Goal: Information Seeking & Learning: Find specific fact

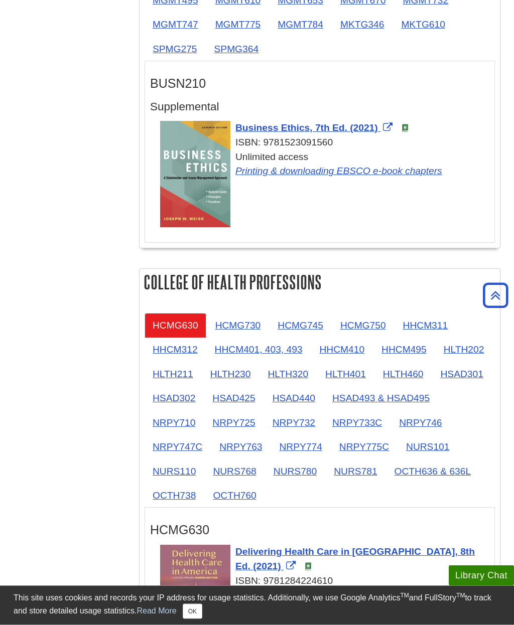
scroll to position [729, 0]
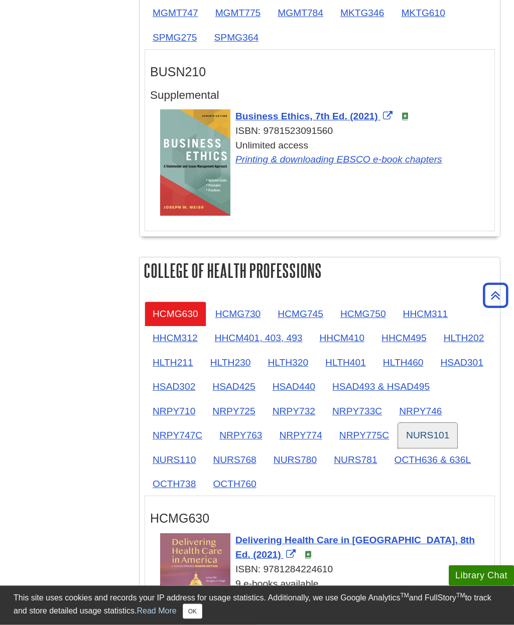
click at [423, 435] on link "NURS101" at bounding box center [427, 435] width 59 height 25
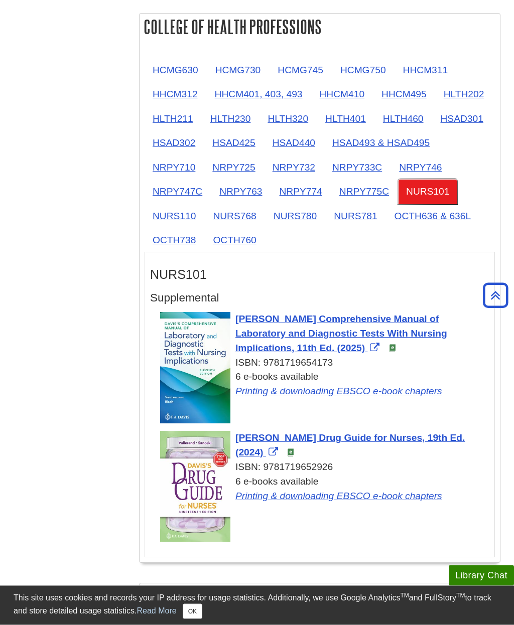
scroll to position [972, 0]
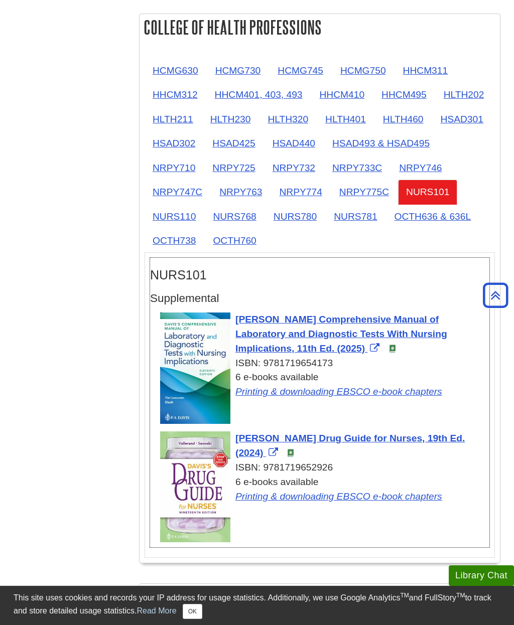
click at [260, 394] on link "Printing & downloading EBSCO e-book chapters" at bounding box center [338, 391] width 207 height 11
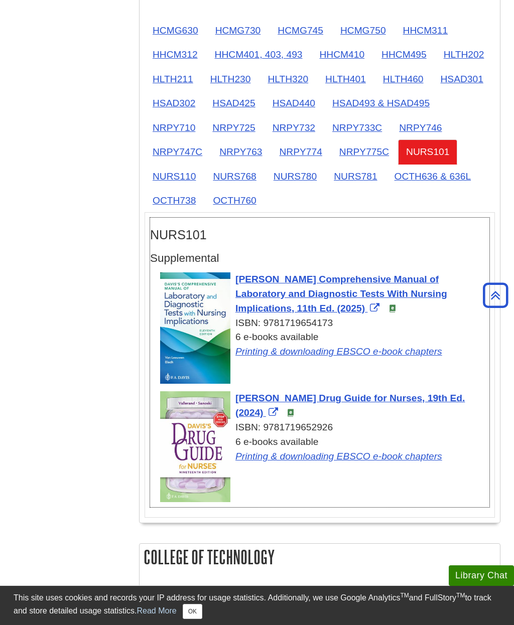
click at [261, 292] on span "Davis's Comprehensive Manual of Laboratory and Diagnostic Tests With Nursing Im…" at bounding box center [341, 294] width 212 height 40
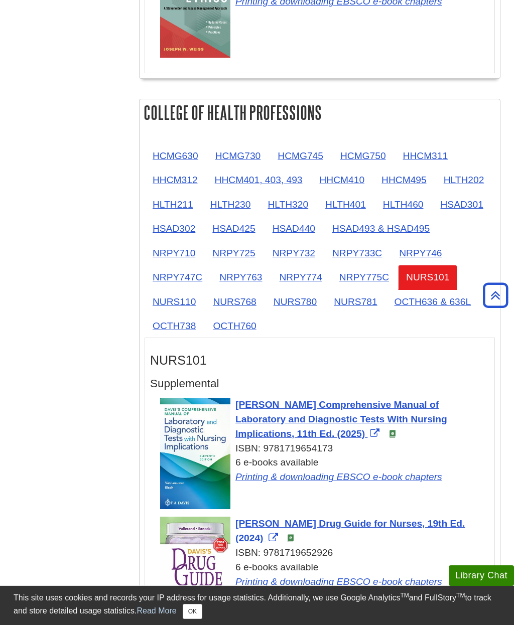
scroll to position [898, 0]
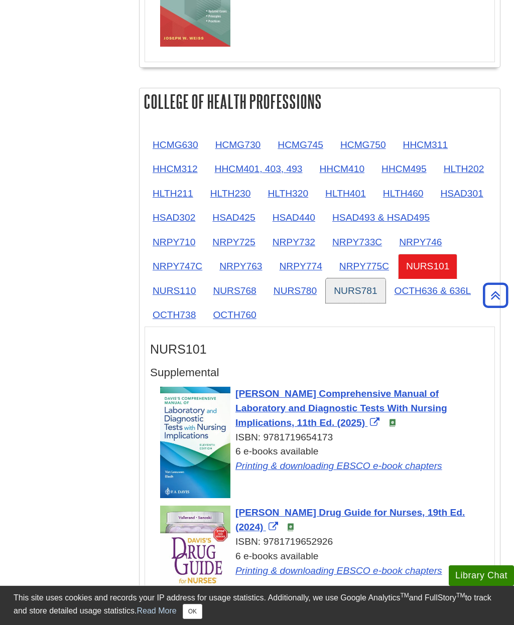
click at [352, 284] on link "NURS781" at bounding box center [354, 290] width 59 height 25
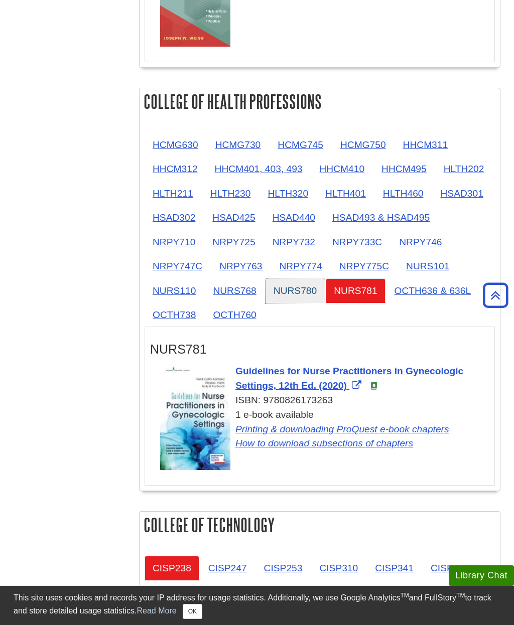
click at [288, 288] on link "NURS780" at bounding box center [294, 290] width 59 height 25
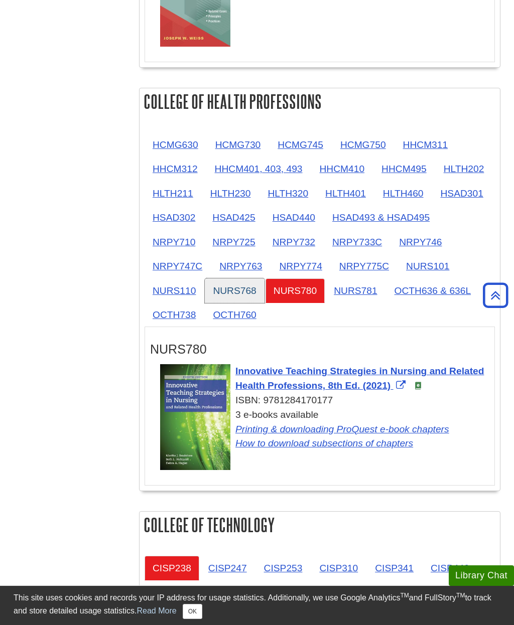
click at [229, 293] on link "NURS768" at bounding box center [234, 290] width 59 height 25
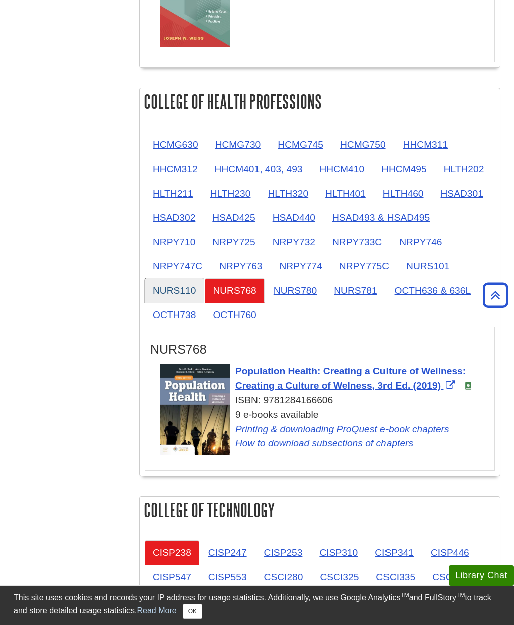
click at [170, 294] on link "NURS110" at bounding box center [173, 290] width 59 height 25
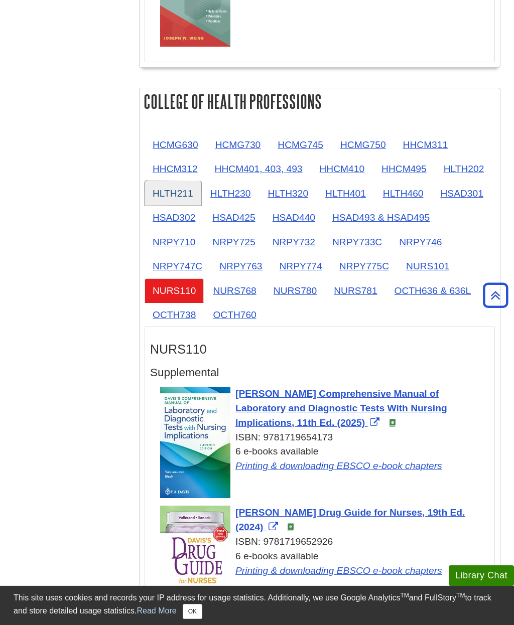
click at [173, 193] on link "HLTH211" at bounding box center [172, 193] width 57 height 25
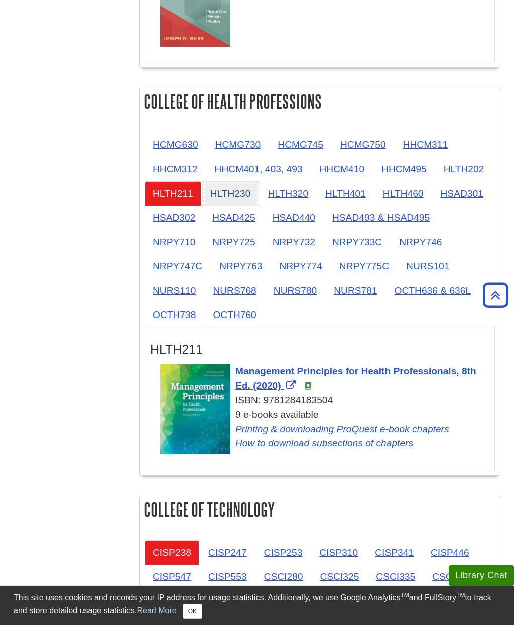
click at [229, 195] on link "HLTH230" at bounding box center [230, 193] width 57 height 25
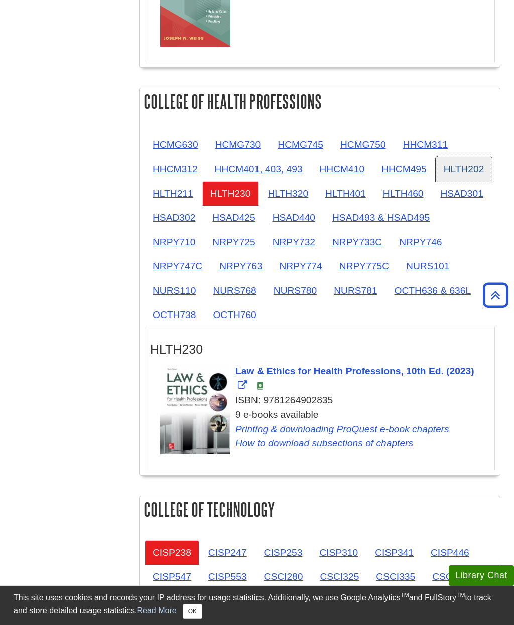
click at [455, 171] on link "HLTH202" at bounding box center [463, 168] width 57 height 25
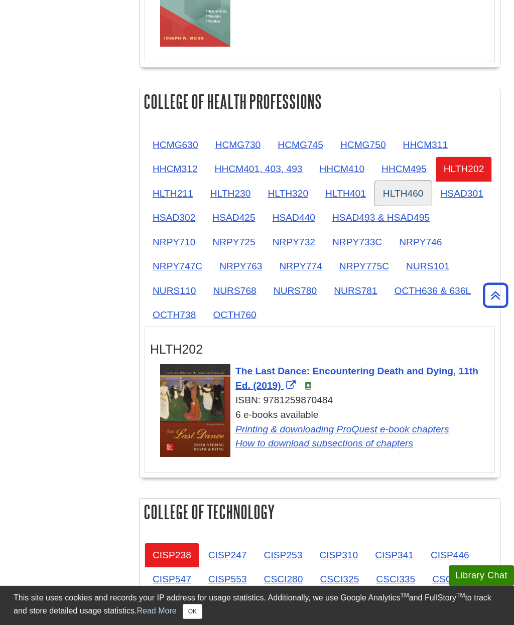
click at [391, 194] on link "HLTH460" at bounding box center [403, 193] width 57 height 25
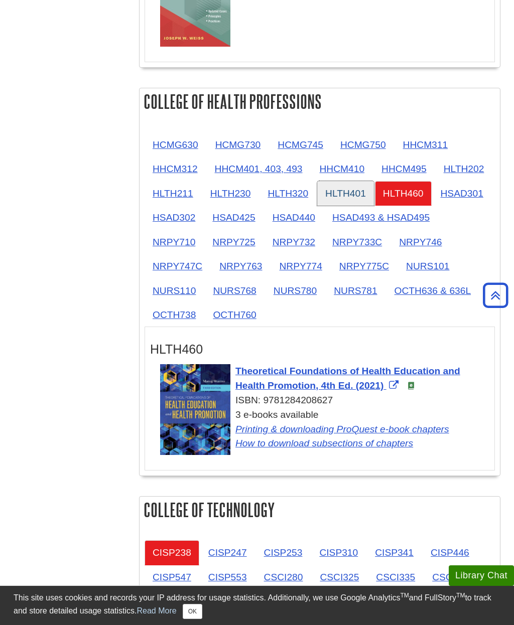
click at [336, 198] on link "HLTH401" at bounding box center [345, 193] width 57 height 25
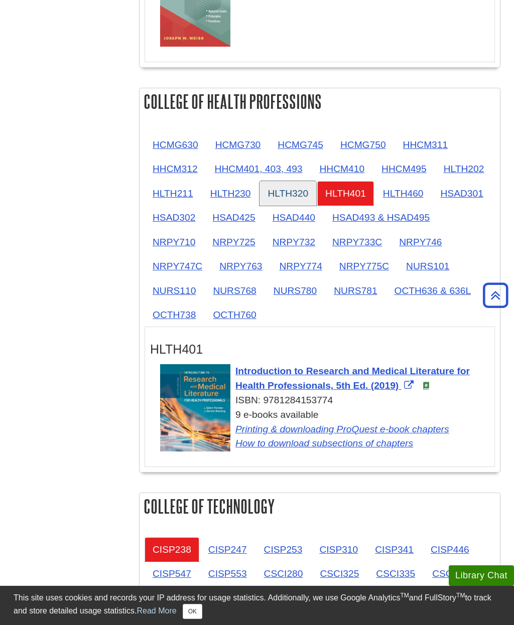
click at [288, 193] on link "HLTH320" at bounding box center [287, 193] width 57 height 25
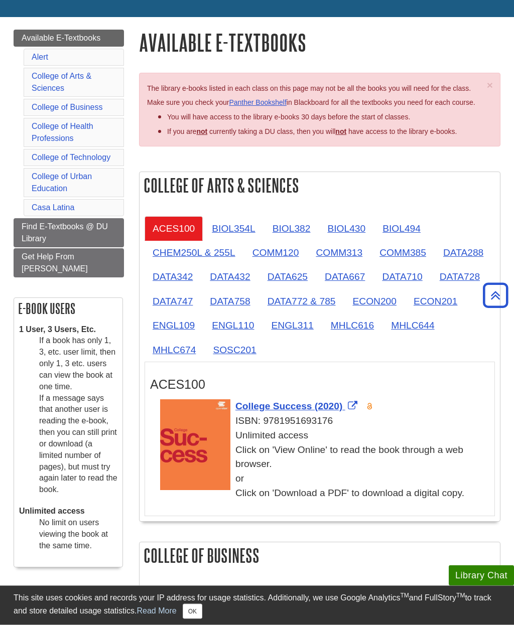
scroll to position [0, 0]
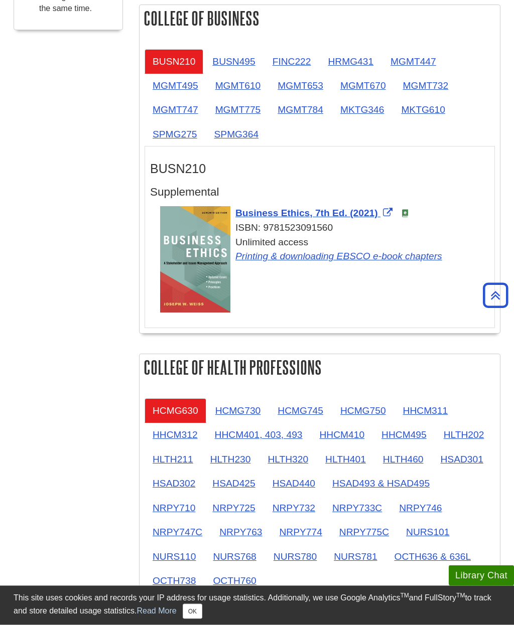
scroll to position [636, 0]
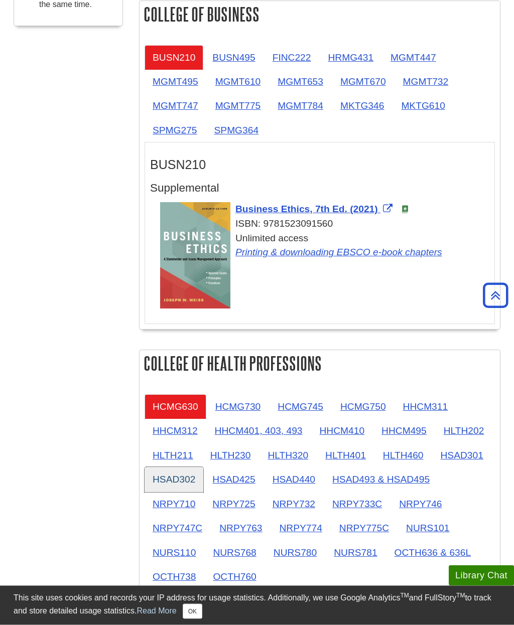
click at [168, 486] on link "HSAD302" at bounding box center [173, 479] width 59 height 25
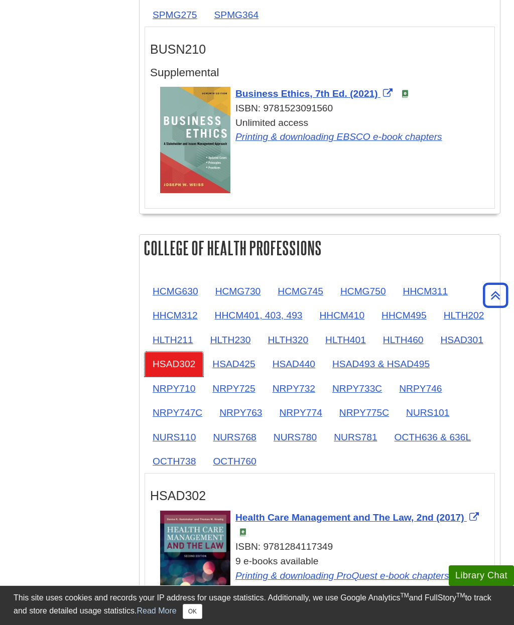
scroll to position [751, 0]
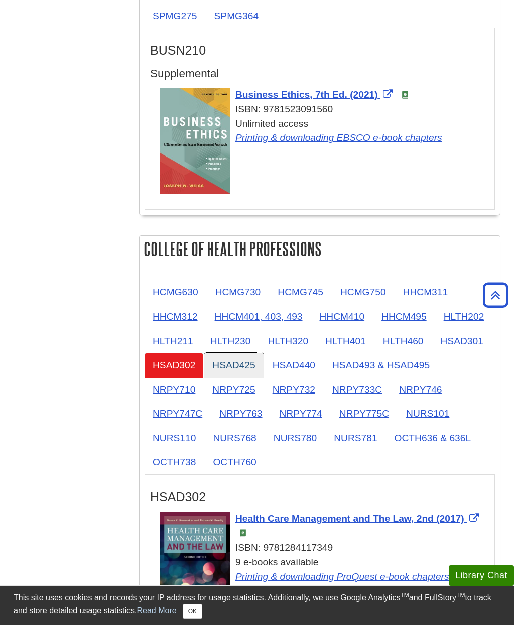
click at [224, 365] on link "HSAD425" at bounding box center [233, 365] width 59 height 25
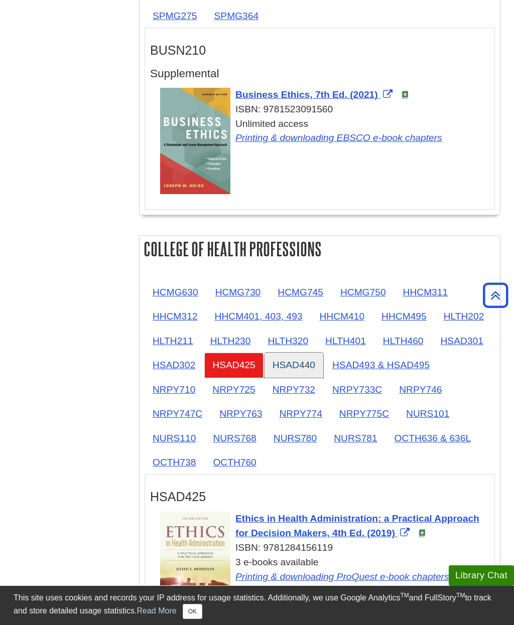
click at [287, 366] on link "HSAD440" at bounding box center [293, 365] width 59 height 25
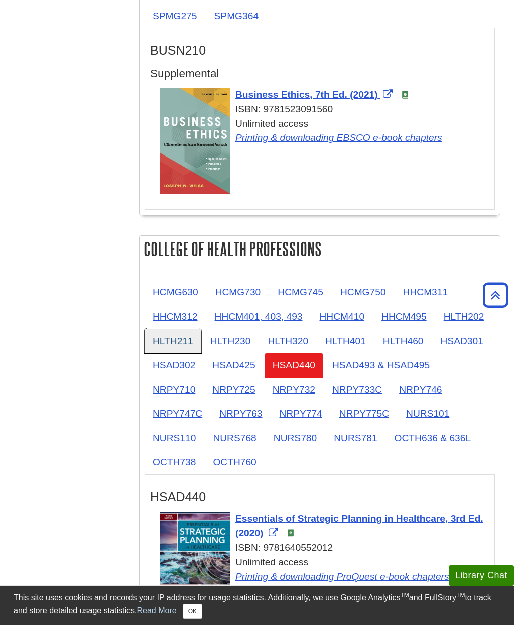
click at [169, 340] on link "HLTH211" at bounding box center [172, 340] width 57 height 25
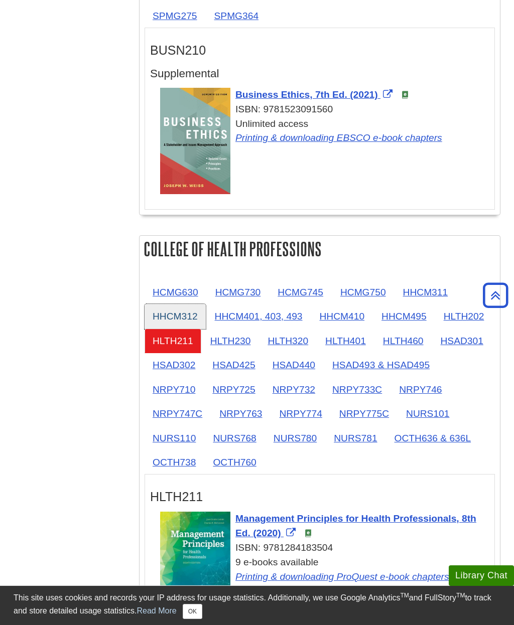
click at [167, 319] on link "HHCM312" at bounding box center [174, 316] width 61 height 25
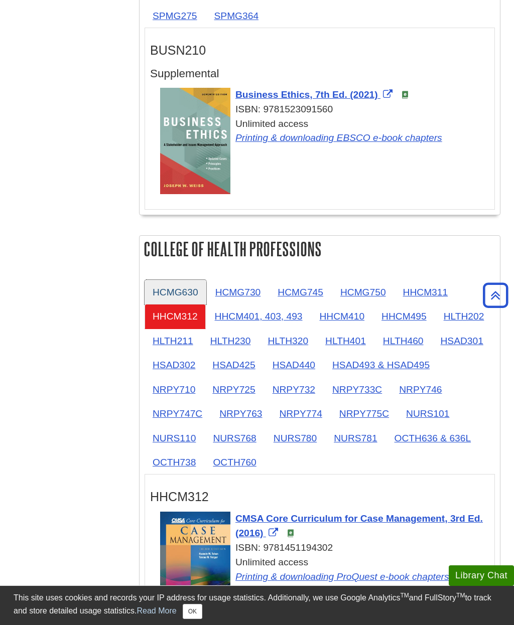
click at [171, 286] on link "HCMG630" at bounding box center [175, 292] width 62 height 25
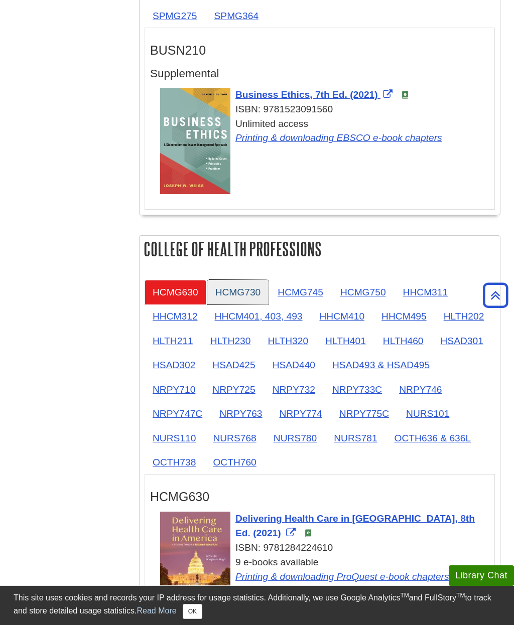
click at [223, 294] on link "HCMG730" at bounding box center [238, 292] width 62 height 25
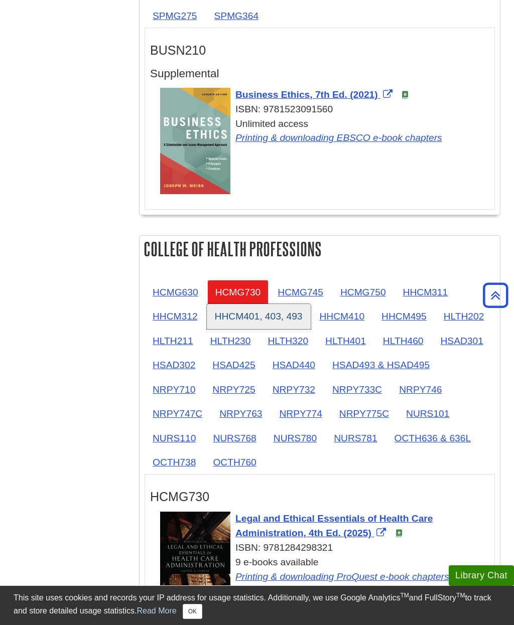
click at [229, 318] on link "HHCM401, 403, 493" at bounding box center [259, 316] width 104 height 25
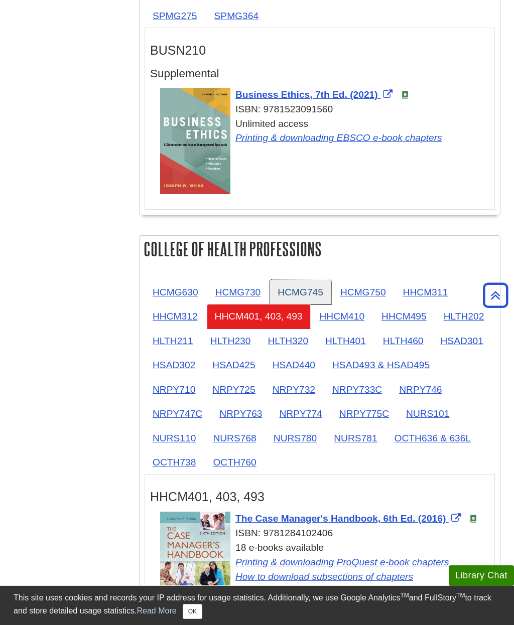
click at [292, 289] on link "HCMG745" at bounding box center [300, 292] width 62 height 25
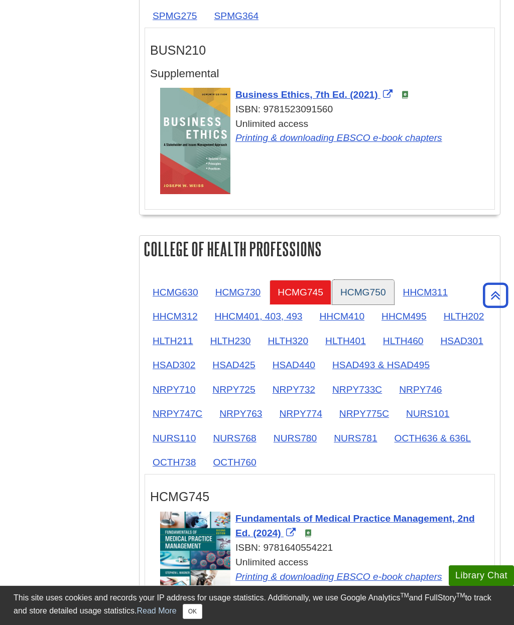
click at [352, 291] on link "HCMG750" at bounding box center [363, 292] width 62 height 25
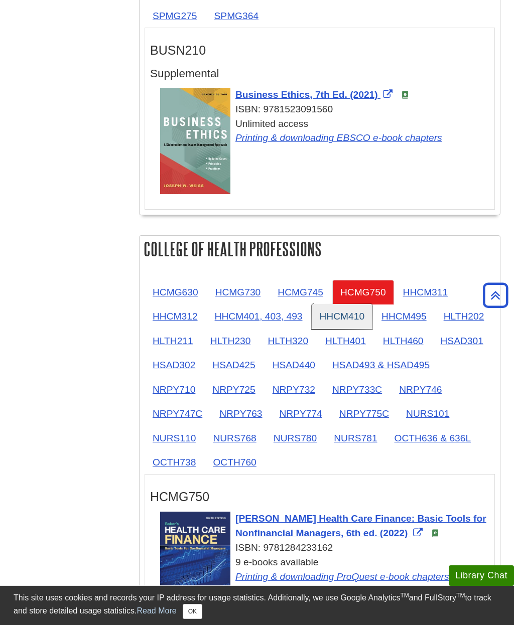
click at [337, 312] on link "HHCM410" at bounding box center [341, 316] width 61 height 25
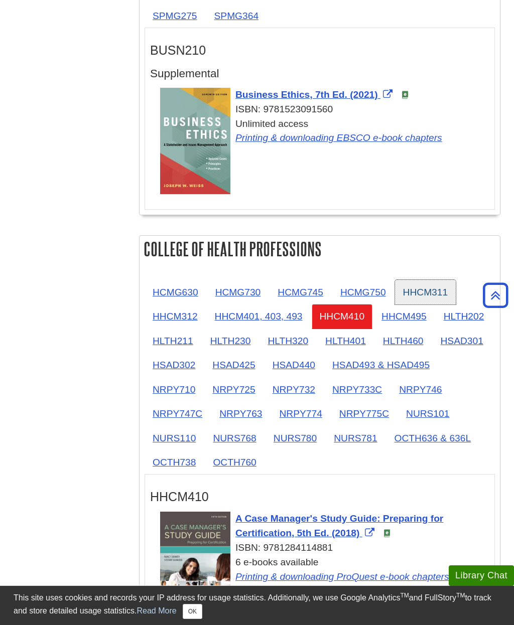
click at [413, 291] on link "HHCM311" at bounding box center [425, 292] width 61 height 25
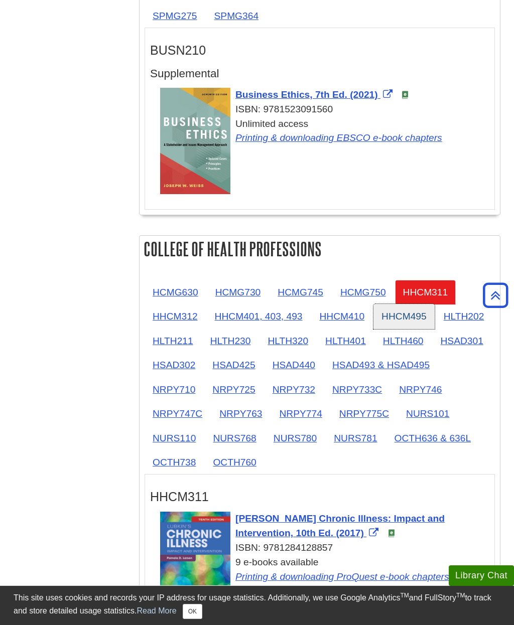
click at [390, 317] on link "HHCM495" at bounding box center [403, 316] width 61 height 25
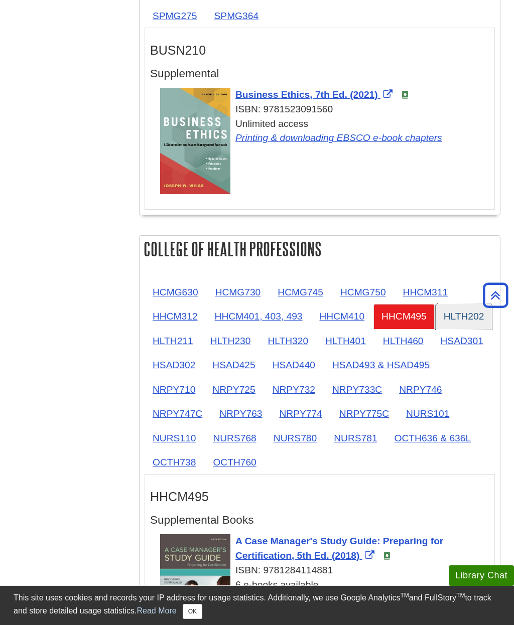
click at [452, 316] on link "HLTH202" at bounding box center [463, 316] width 57 height 25
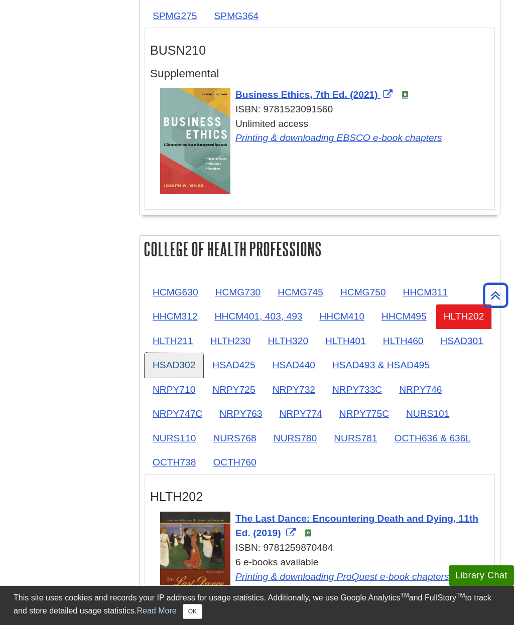
click at [161, 366] on link "HSAD302" at bounding box center [173, 365] width 59 height 25
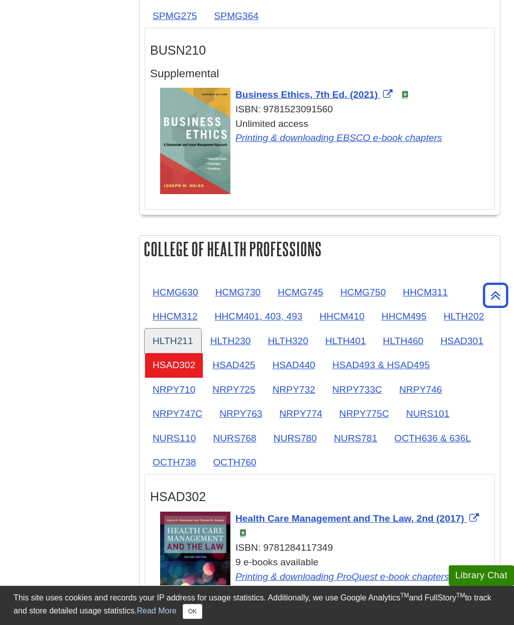
click at [173, 349] on link "HLTH211" at bounding box center [172, 340] width 57 height 25
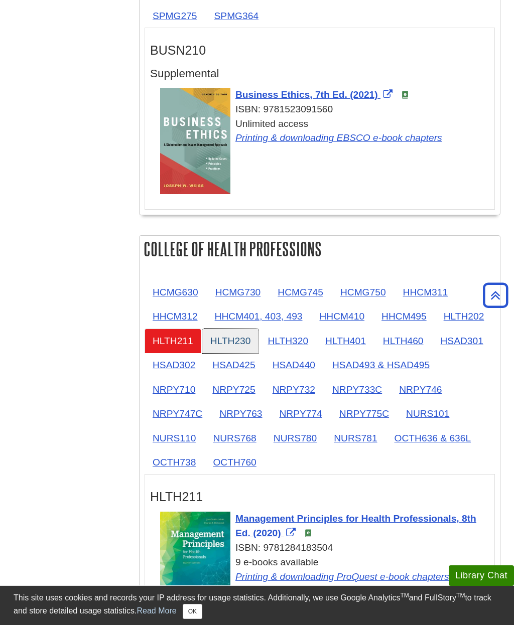
click at [234, 341] on link "HLTH230" at bounding box center [230, 340] width 57 height 25
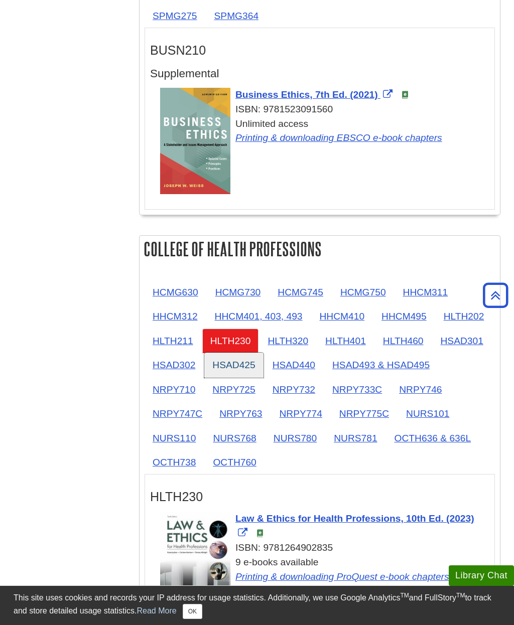
click at [227, 366] on link "HSAD425" at bounding box center [233, 365] width 59 height 25
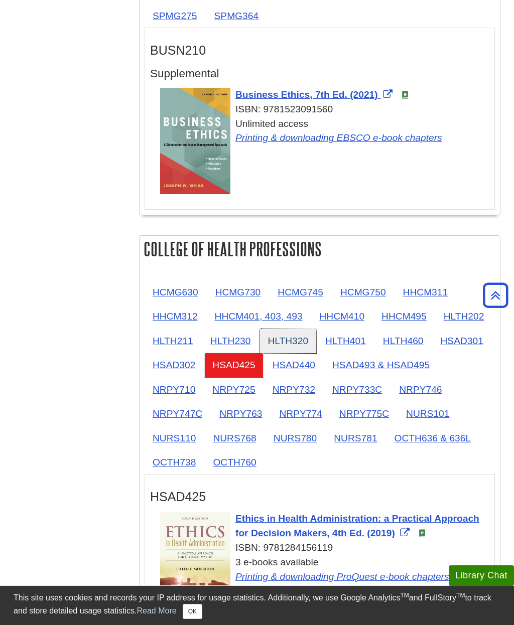
click at [287, 339] on link "HLTH320" at bounding box center [287, 340] width 57 height 25
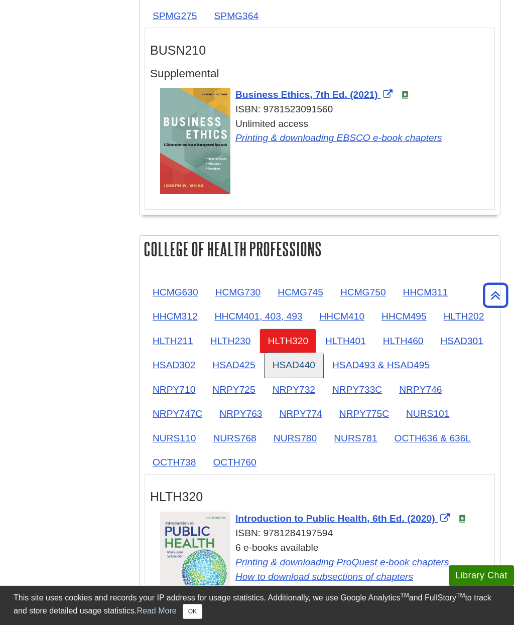
click at [289, 370] on link "HSAD440" at bounding box center [293, 365] width 59 height 25
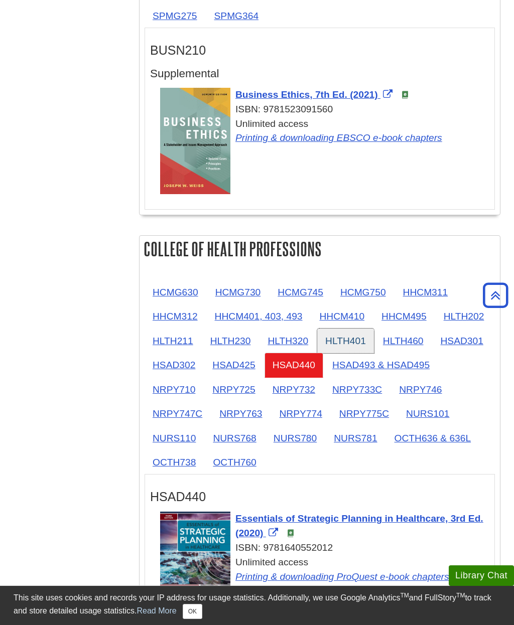
click at [347, 341] on link "HLTH401" at bounding box center [345, 340] width 57 height 25
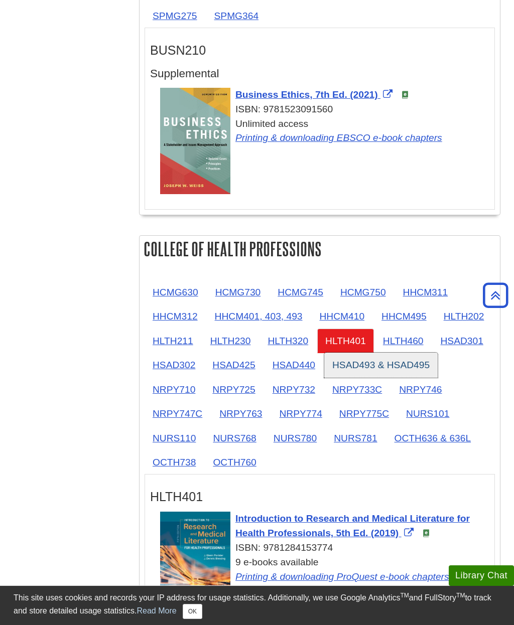
click at [350, 374] on link "HSAD493 & HSAD495" at bounding box center [380, 365] width 113 height 25
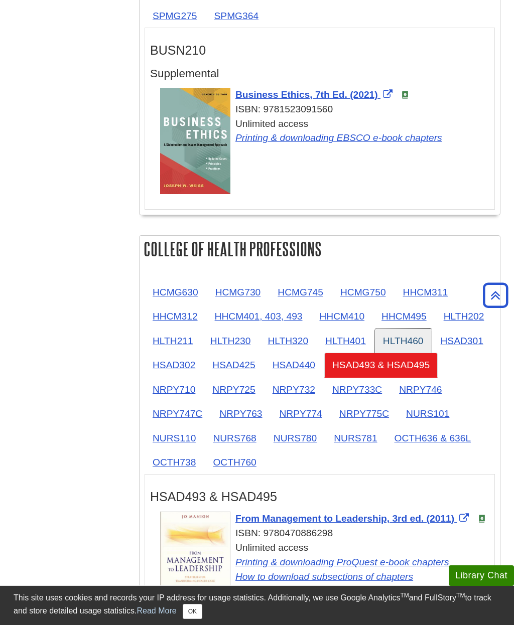
click at [396, 339] on link "HLTH460" at bounding box center [403, 340] width 57 height 25
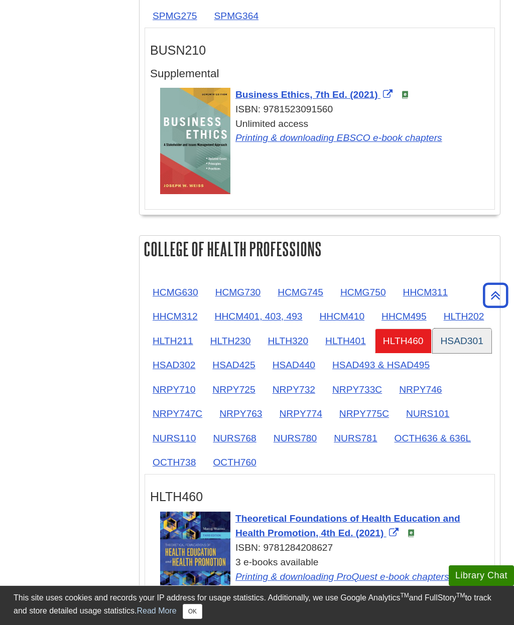
click at [451, 344] on link "HSAD301" at bounding box center [461, 340] width 59 height 25
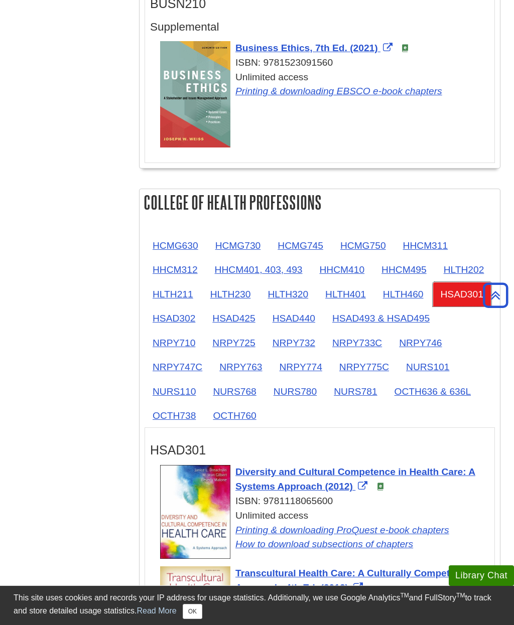
scroll to position [795, 0]
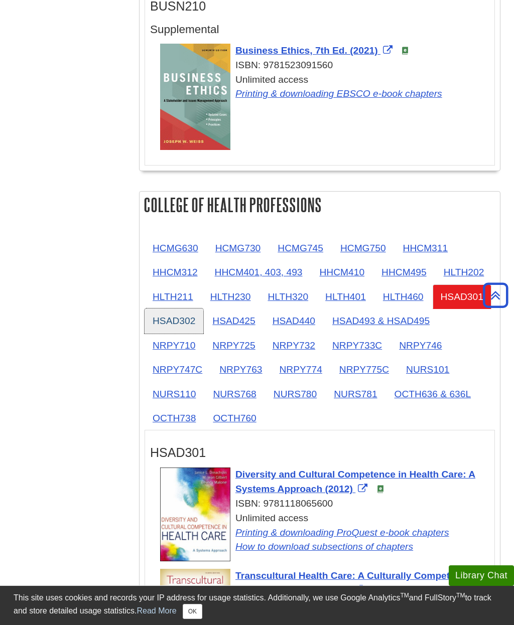
click at [164, 327] on link "HSAD302" at bounding box center [173, 320] width 59 height 25
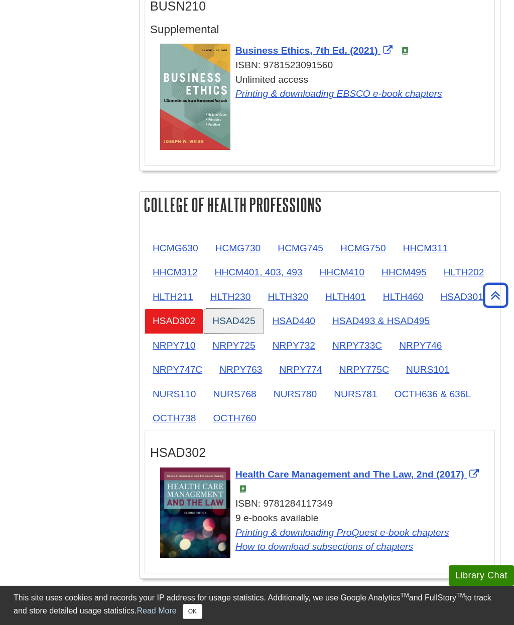
click at [229, 324] on link "HSAD425" at bounding box center [233, 320] width 59 height 25
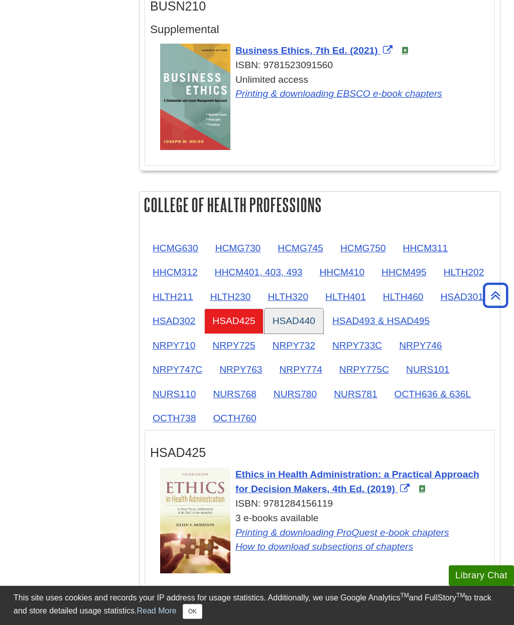
click at [294, 321] on link "HSAD440" at bounding box center [293, 320] width 59 height 25
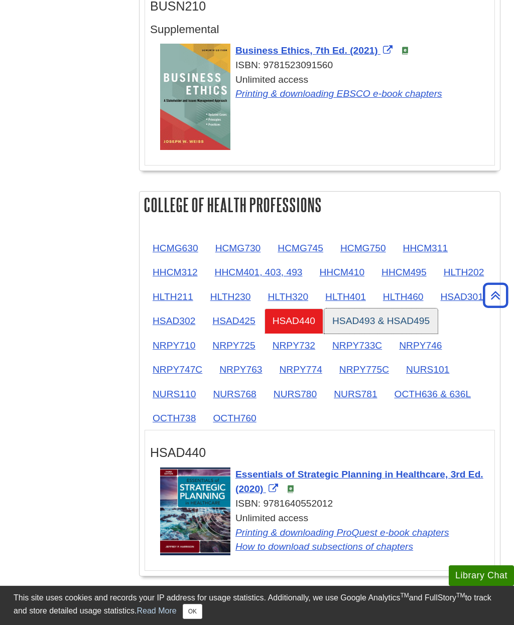
click at [358, 316] on link "HSAD493 & HSAD495" at bounding box center [380, 320] width 113 height 25
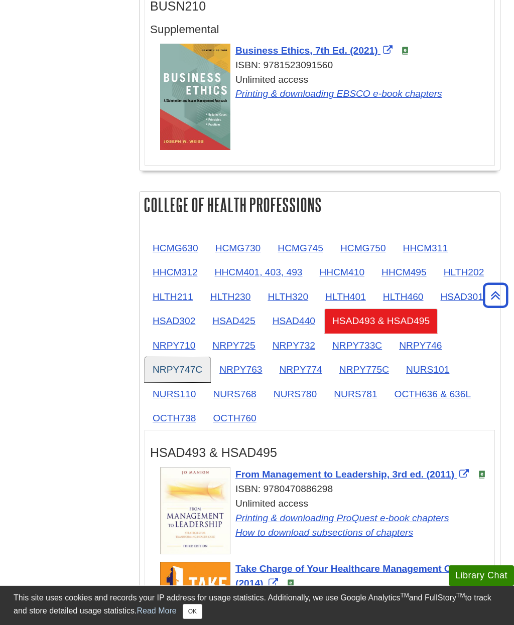
click at [160, 369] on link "NRPY747C" at bounding box center [177, 369] width 66 height 25
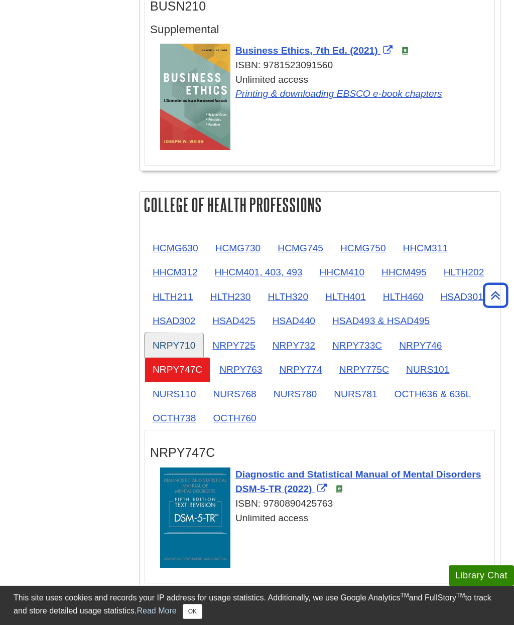
click at [166, 349] on link "NRPY710" at bounding box center [173, 345] width 59 height 25
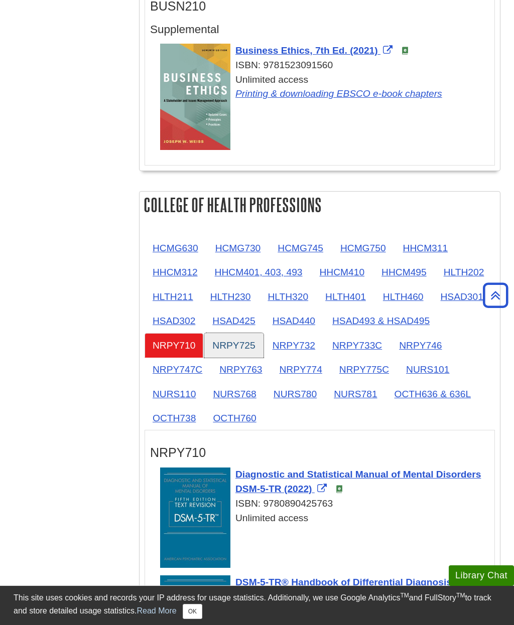
click at [228, 346] on link "NRPY725" at bounding box center [233, 345] width 59 height 25
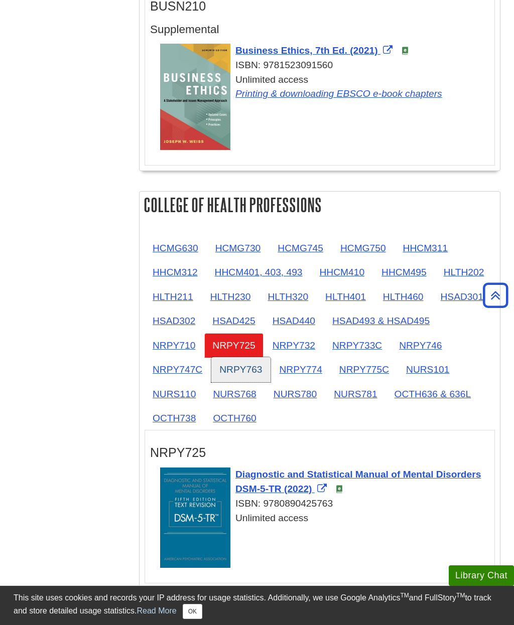
click at [240, 372] on link "NRPY763" at bounding box center [240, 369] width 59 height 25
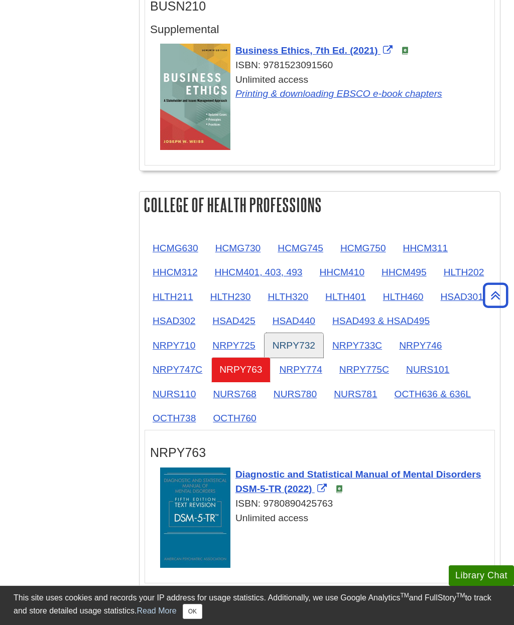
click at [288, 346] on link "NRPY732" at bounding box center [293, 345] width 59 height 25
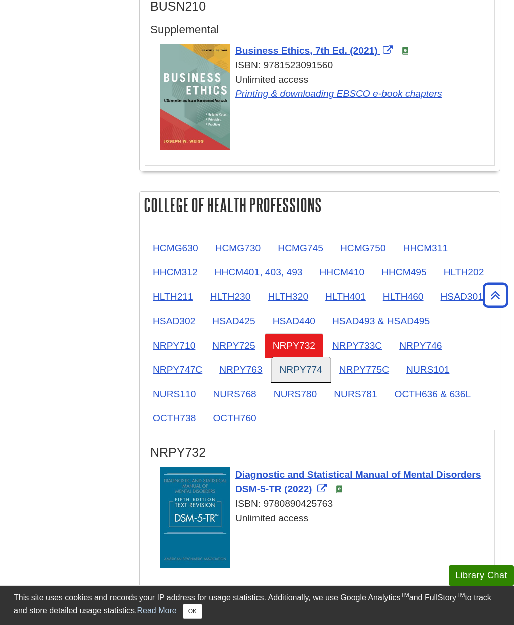
click at [293, 374] on link "NRPY774" at bounding box center [300, 369] width 59 height 25
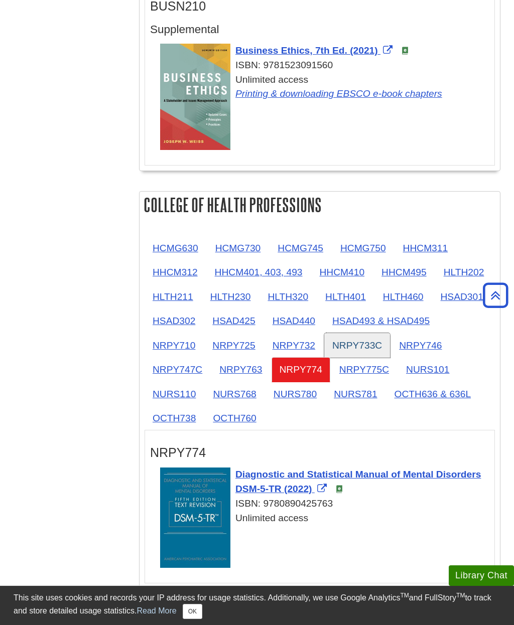
click at [346, 347] on link "NRPY733C" at bounding box center [357, 345] width 66 height 25
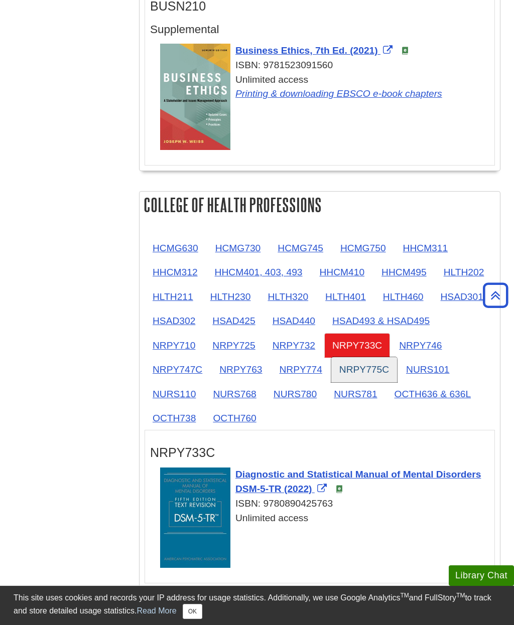
click at [353, 369] on link "NRPY775C" at bounding box center [364, 369] width 66 height 25
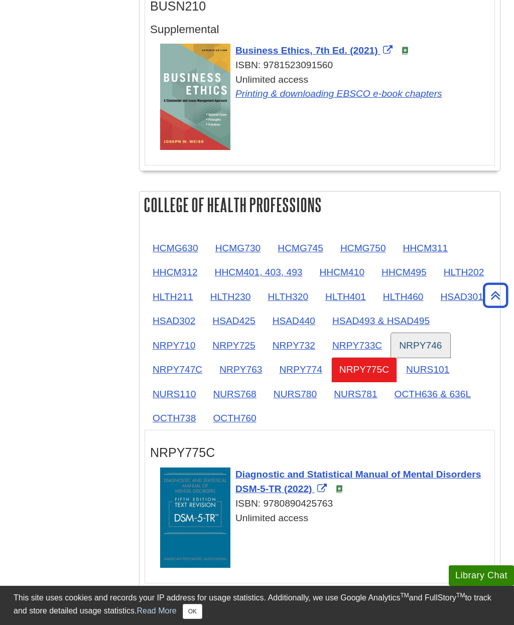
click at [409, 344] on link "NRPY746" at bounding box center [420, 345] width 59 height 25
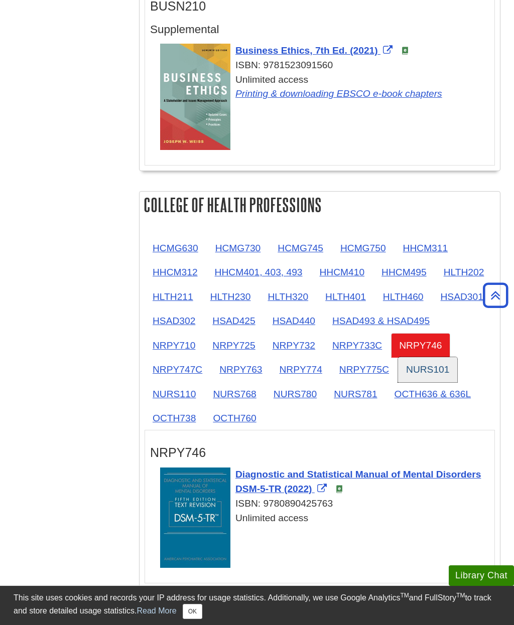
click at [414, 371] on link "NURS101" at bounding box center [427, 369] width 59 height 25
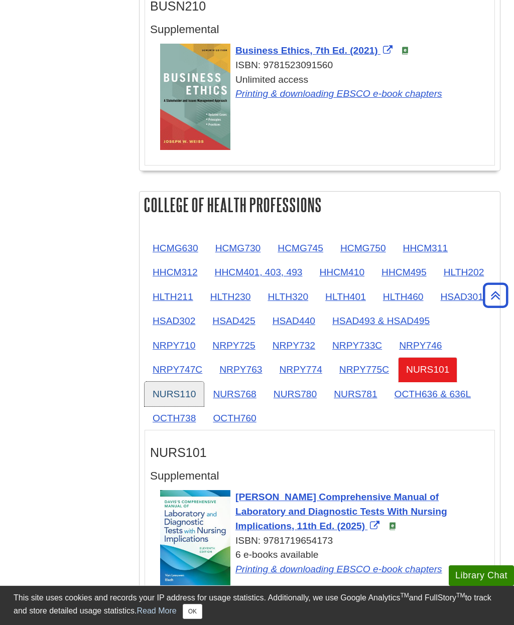
click at [161, 395] on link "NURS110" at bounding box center [173, 394] width 59 height 25
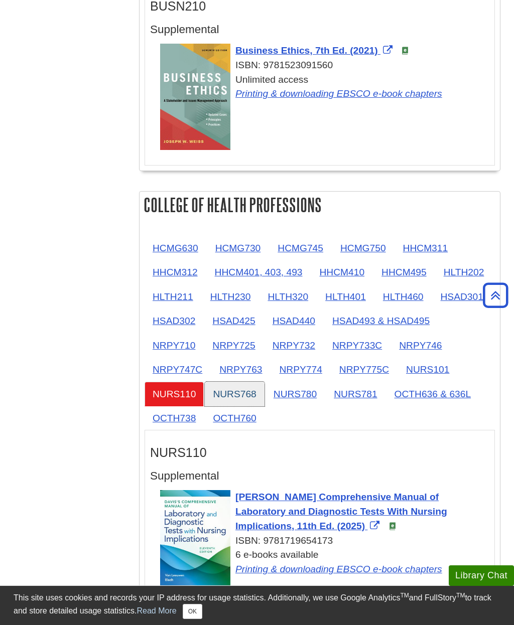
click at [232, 394] on link "NURS768" at bounding box center [234, 394] width 59 height 25
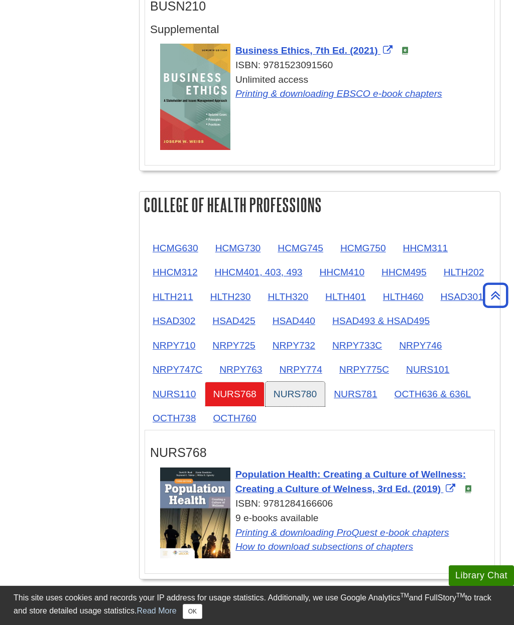
click at [295, 397] on link "NURS780" at bounding box center [294, 394] width 59 height 25
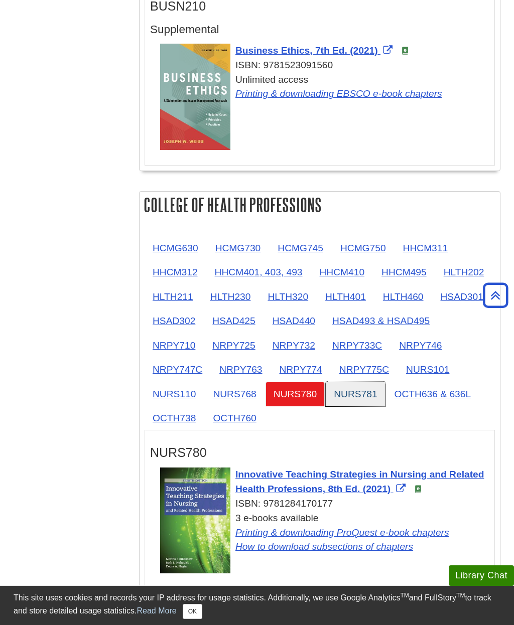
click at [350, 392] on link "NURS781" at bounding box center [354, 394] width 59 height 25
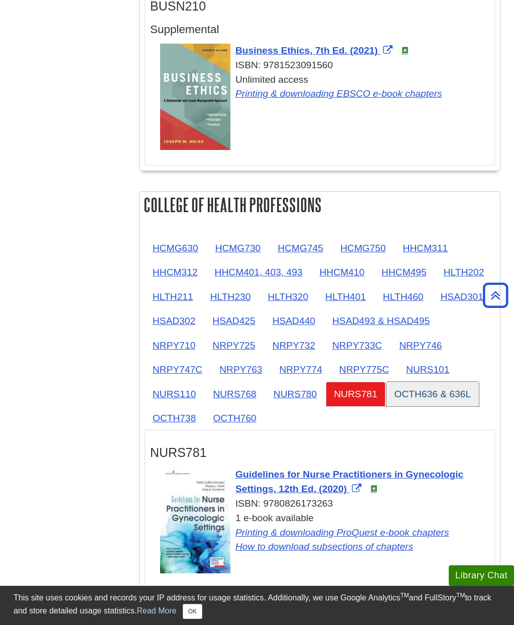
click at [416, 391] on link "OCTH636 & 636L" at bounding box center [432, 394] width 93 height 25
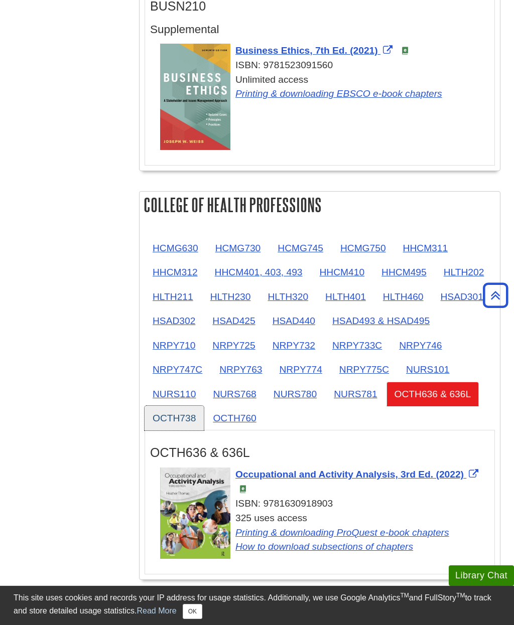
click at [167, 424] on link "OCTH738" at bounding box center [173, 418] width 59 height 25
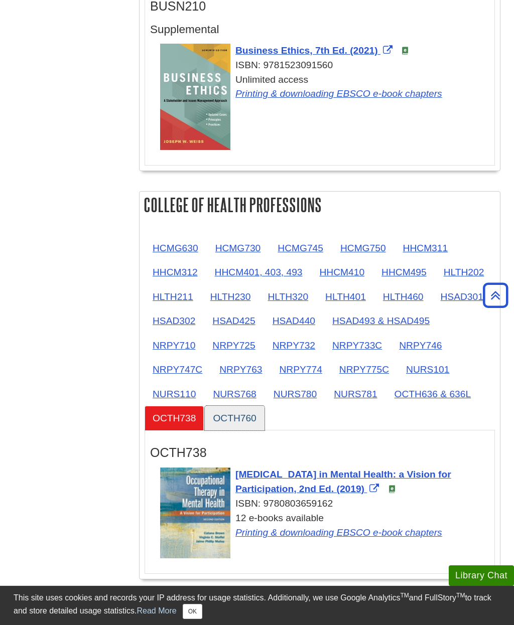
click at [226, 418] on link "OCTH760" at bounding box center [234, 418] width 59 height 25
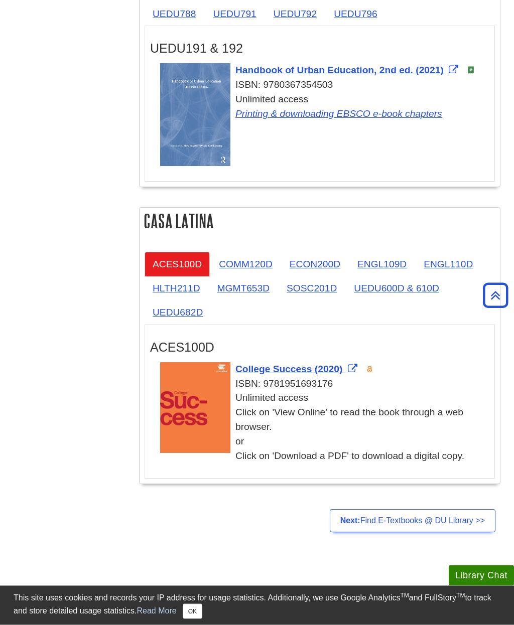
scroll to position [1951, 0]
click at [354, 524] on strong "Next:" at bounding box center [350, 521] width 20 height 9
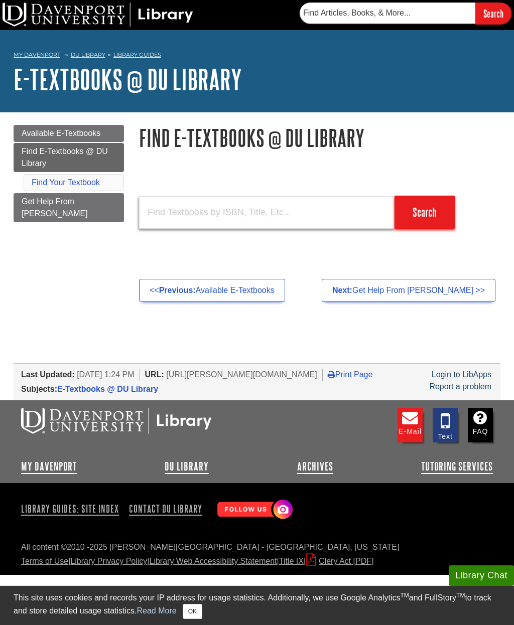
click at [167, 208] on input "text" at bounding box center [266, 212] width 255 height 33
type input "9781975161132"
click at [416, 217] on input "Search" at bounding box center [424, 212] width 60 height 33
